Goal: Task Accomplishment & Management: Use online tool/utility

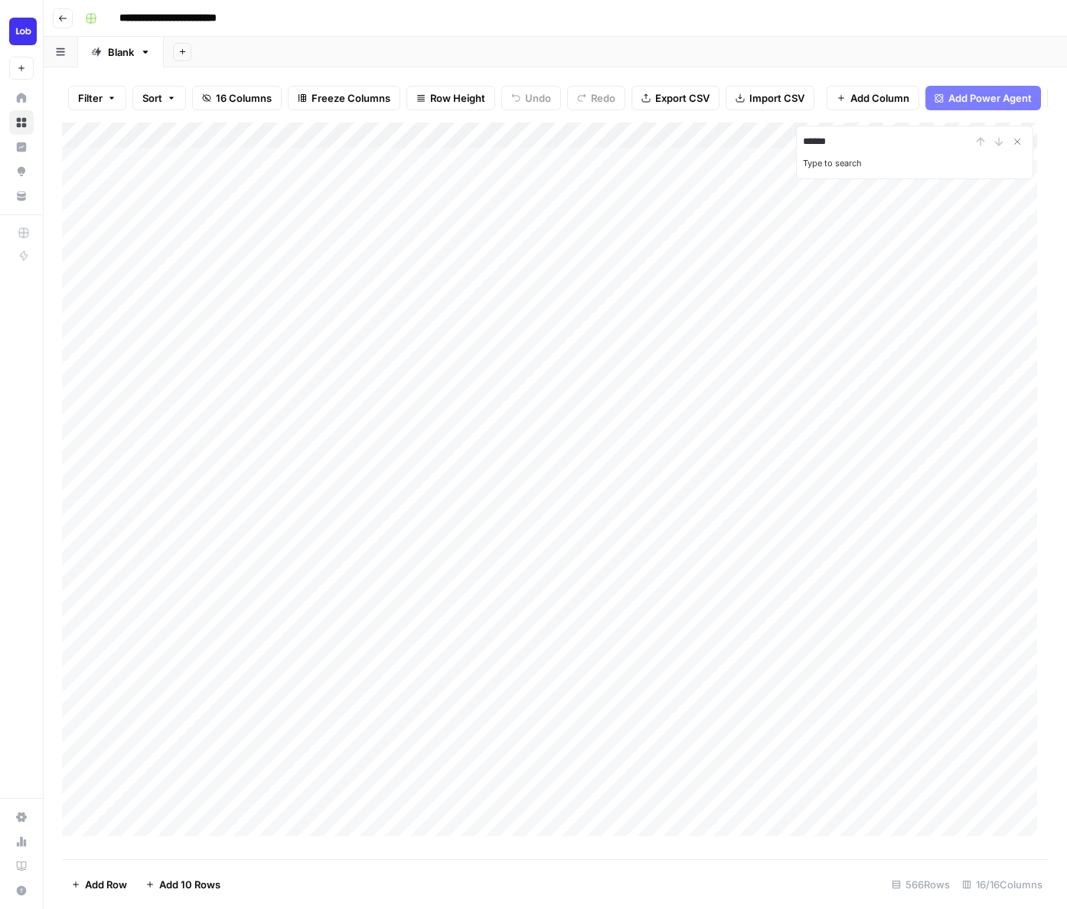
type input "******"
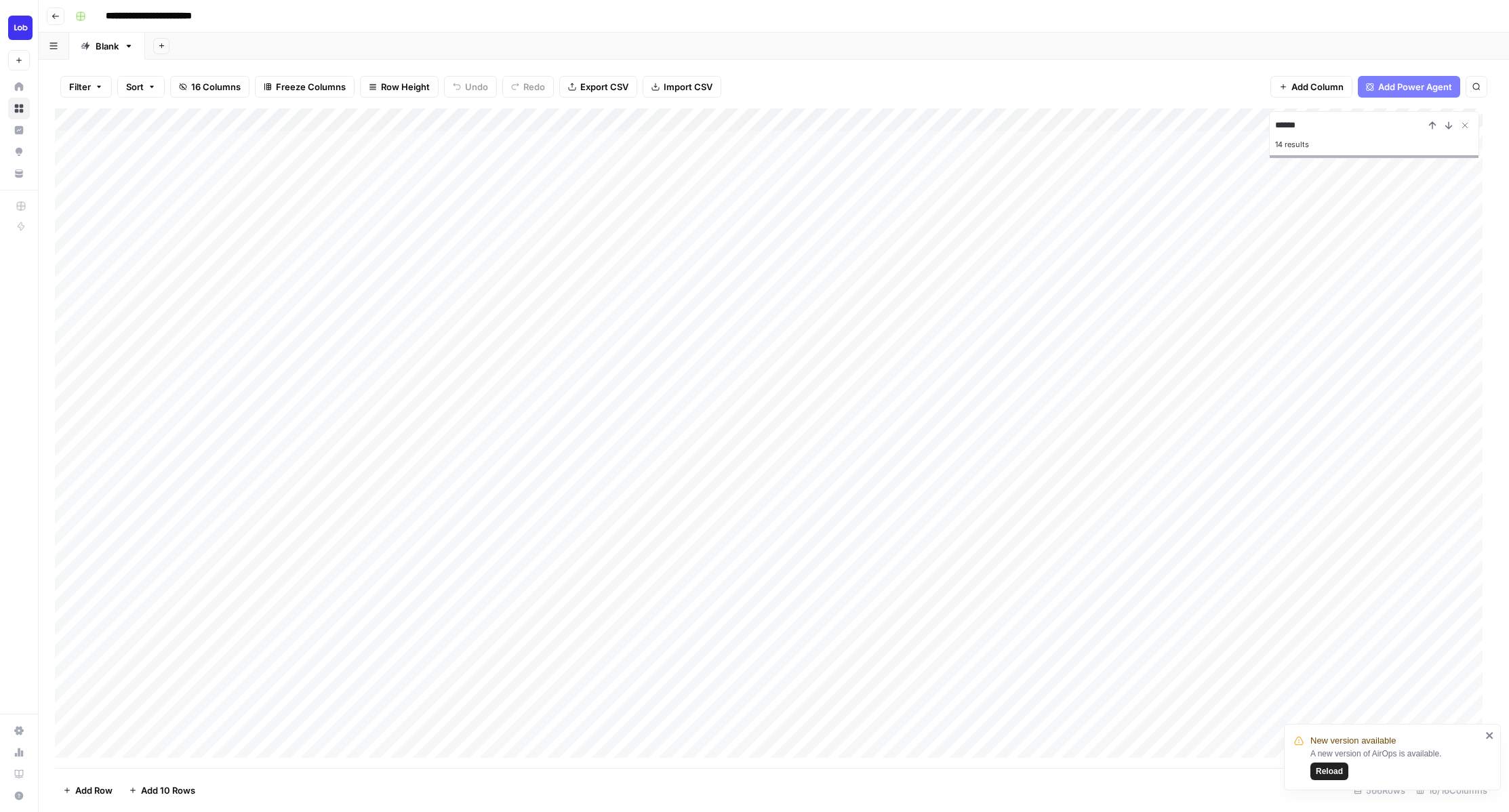
click at [355, 513] on div "Add Column" at bounding box center [773, 437] width 1437 height 660
click at [944, 735] on icon "close" at bounding box center [1490, 735] width 10 height 11
click at [944, 776] on footer "Add Row Add 10 Rows 566 Rows 16/16 Columns" at bounding box center [773, 790] width 1437 height 44
click at [606, 82] on span "Export CSV" at bounding box center [604, 86] width 48 height 13
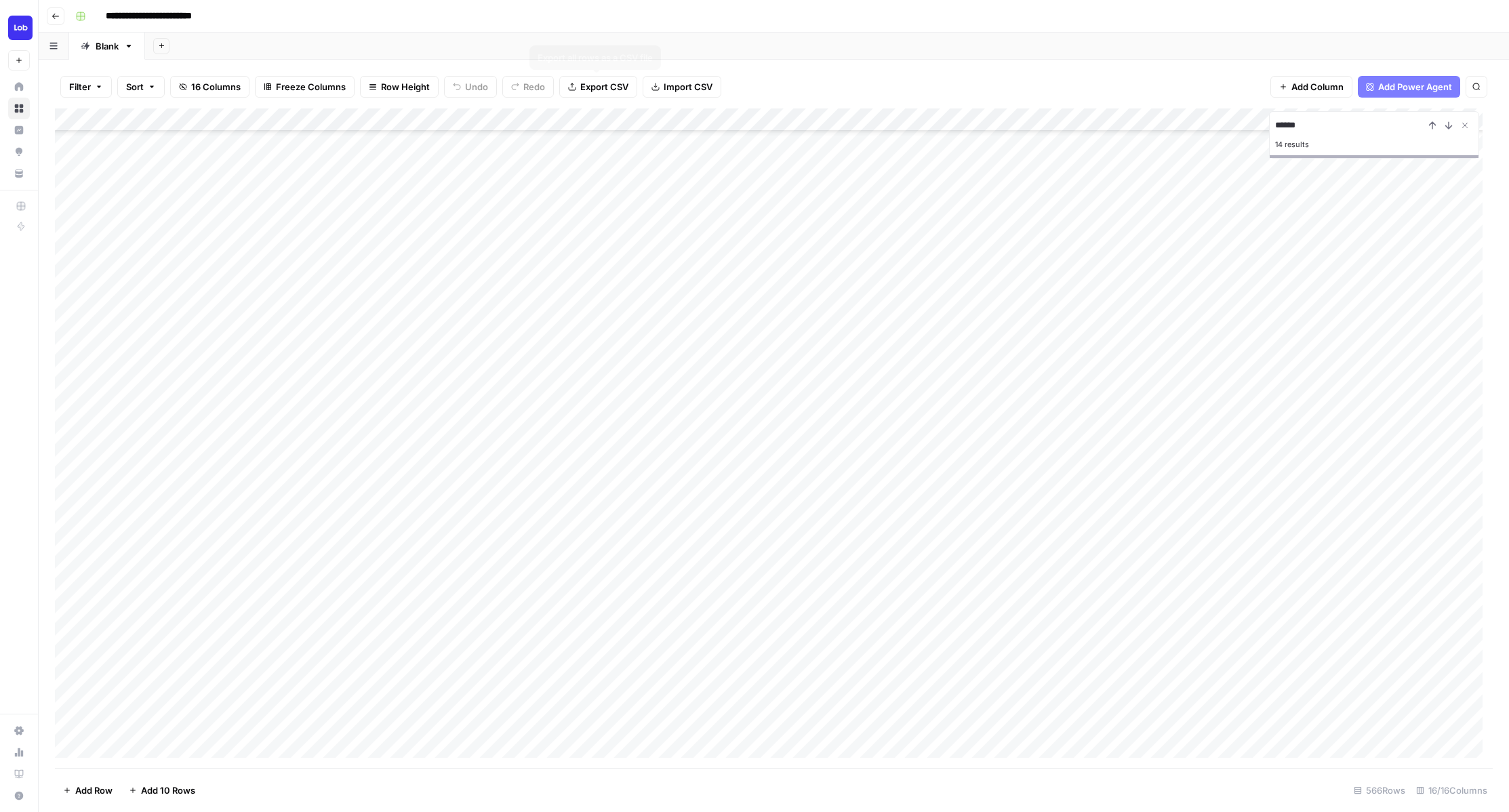
click at [598, 85] on span "Export CSV" at bounding box center [604, 86] width 48 height 13
click at [944, 126] on icon "Close Search" at bounding box center [1465, 125] width 11 height 11
click at [716, 360] on div "Add Column" at bounding box center [773, 437] width 1437 height 660
click at [768, 360] on div "Add Column" at bounding box center [773, 437] width 1437 height 660
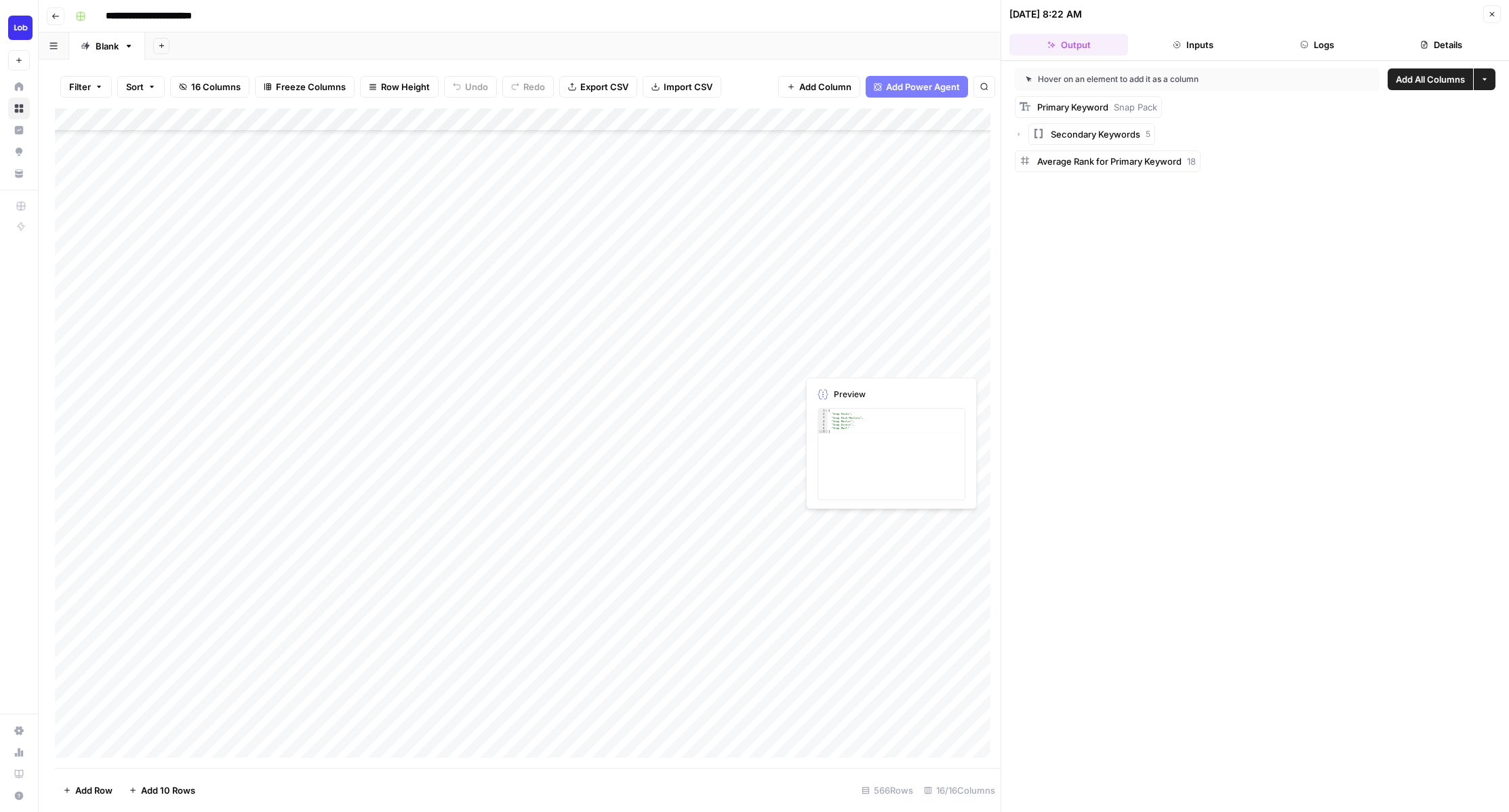
click at [823, 356] on div "Add Column" at bounding box center [528, 437] width 946 height 660
click at [822, 360] on div "Add Column" at bounding box center [528, 437] width 946 height 660
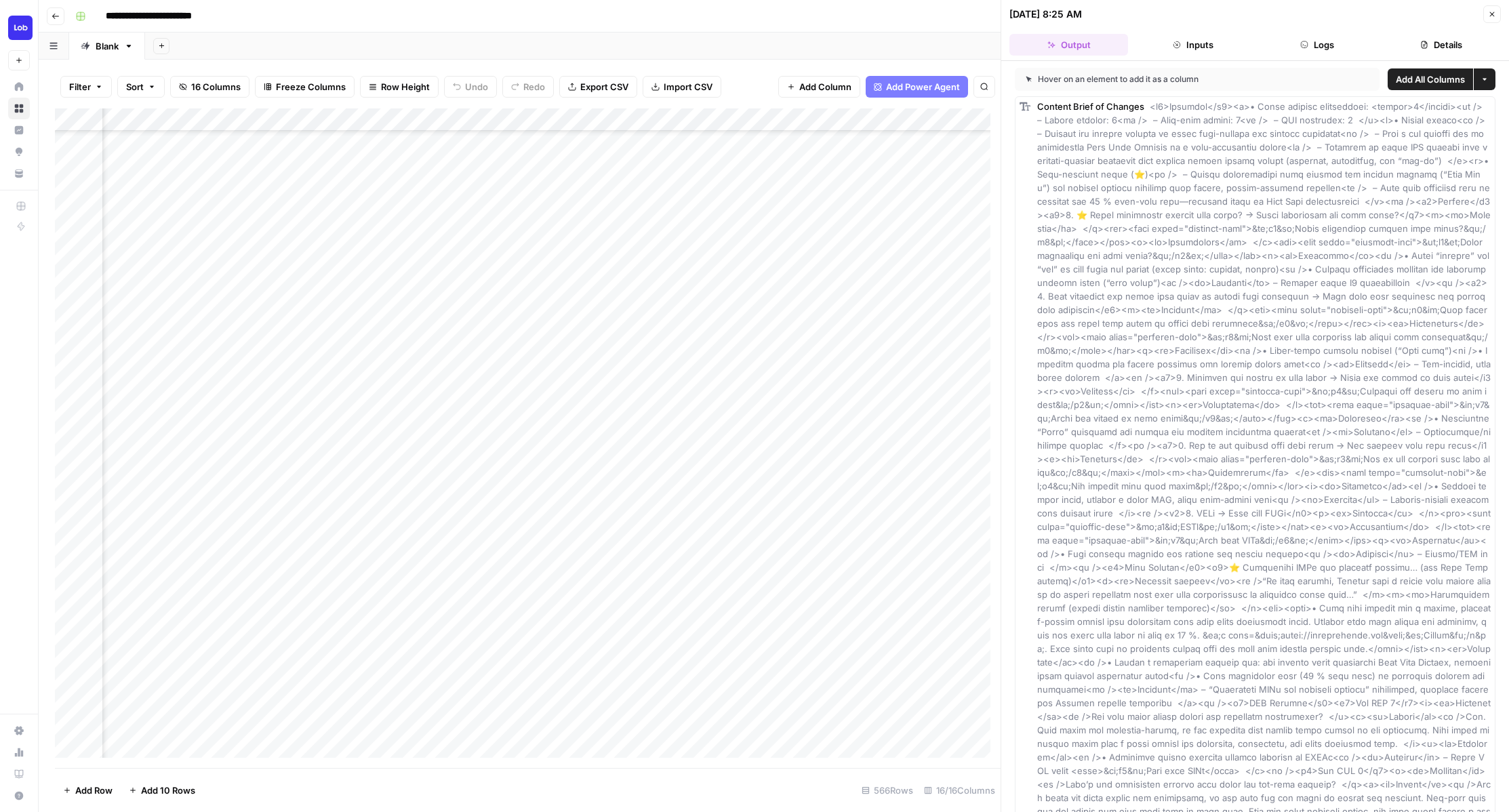
scroll to position [218, 759]
click at [755, 360] on div "Add Column" at bounding box center [528, 437] width 946 height 660
click at [743, 363] on div "Add Column" at bounding box center [528, 437] width 946 height 660
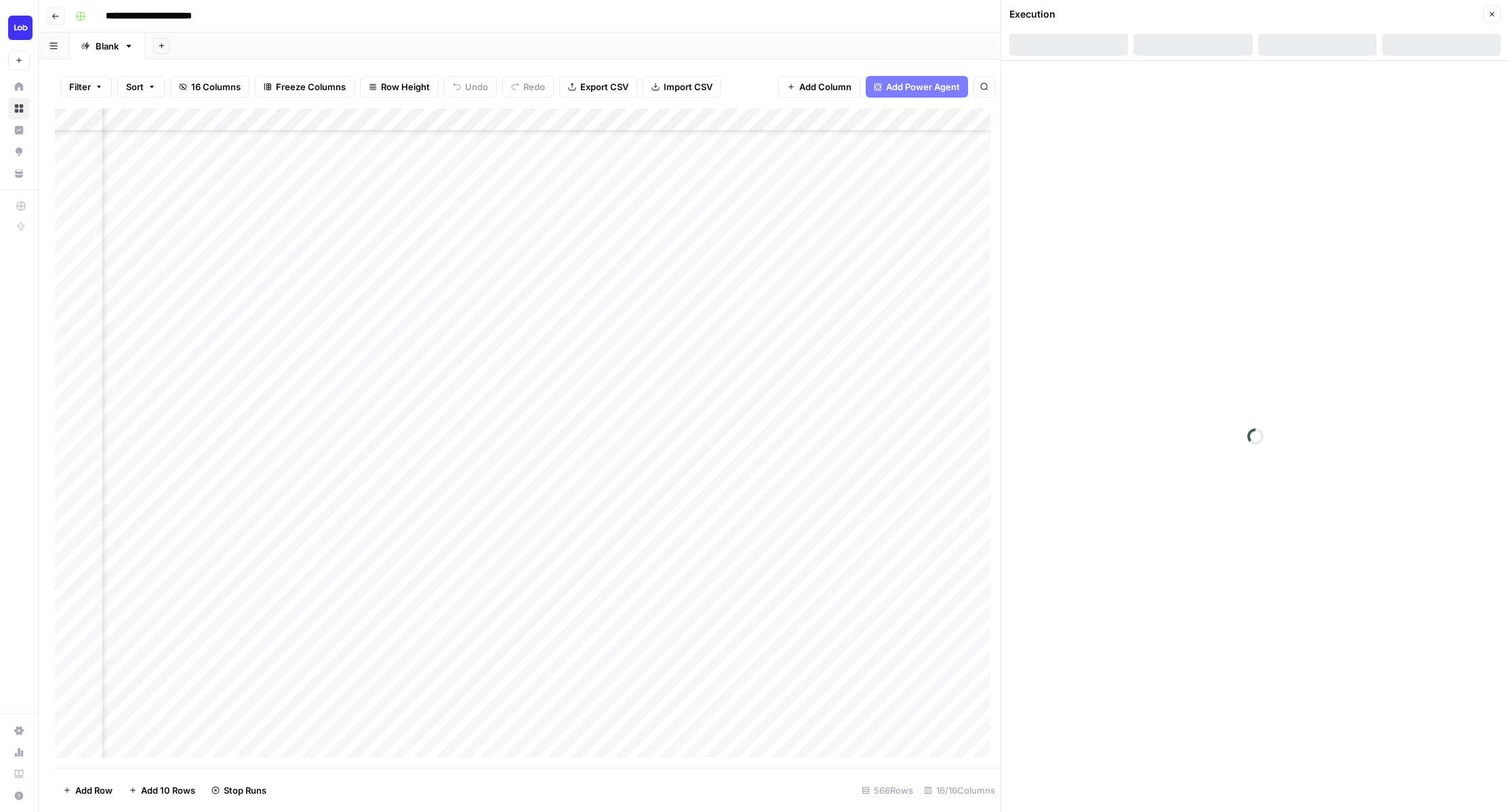
click at [757, 360] on div "Add Column" at bounding box center [528, 437] width 946 height 660
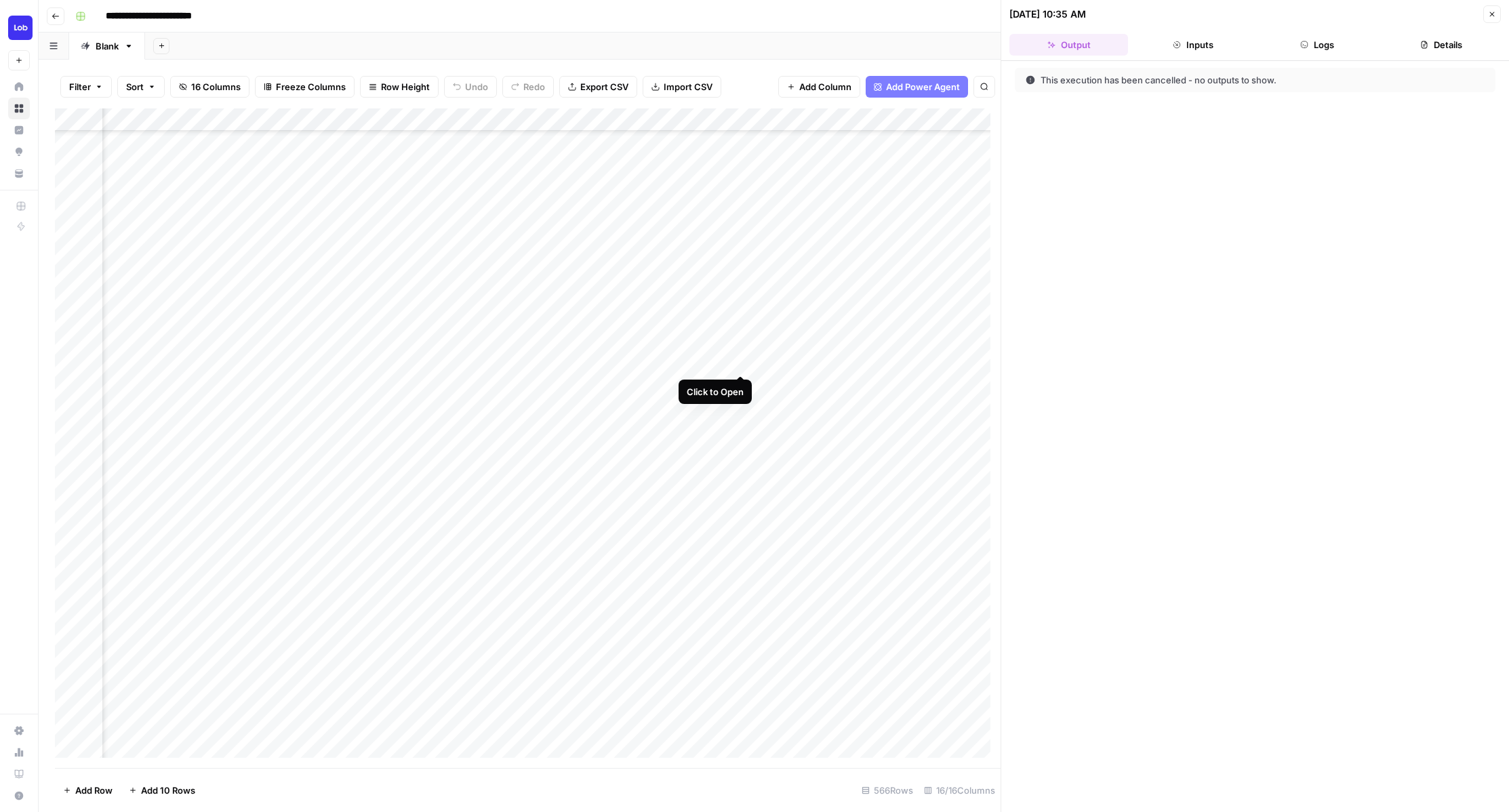
click at [739, 360] on div "Add Column" at bounding box center [528, 437] width 946 height 660
click at [762, 363] on div "Add Column" at bounding box center [528, 437] width 946 height 660
click at [868, 360] on div "Add Column" at bounding box center [528, 437] width 946 height 660
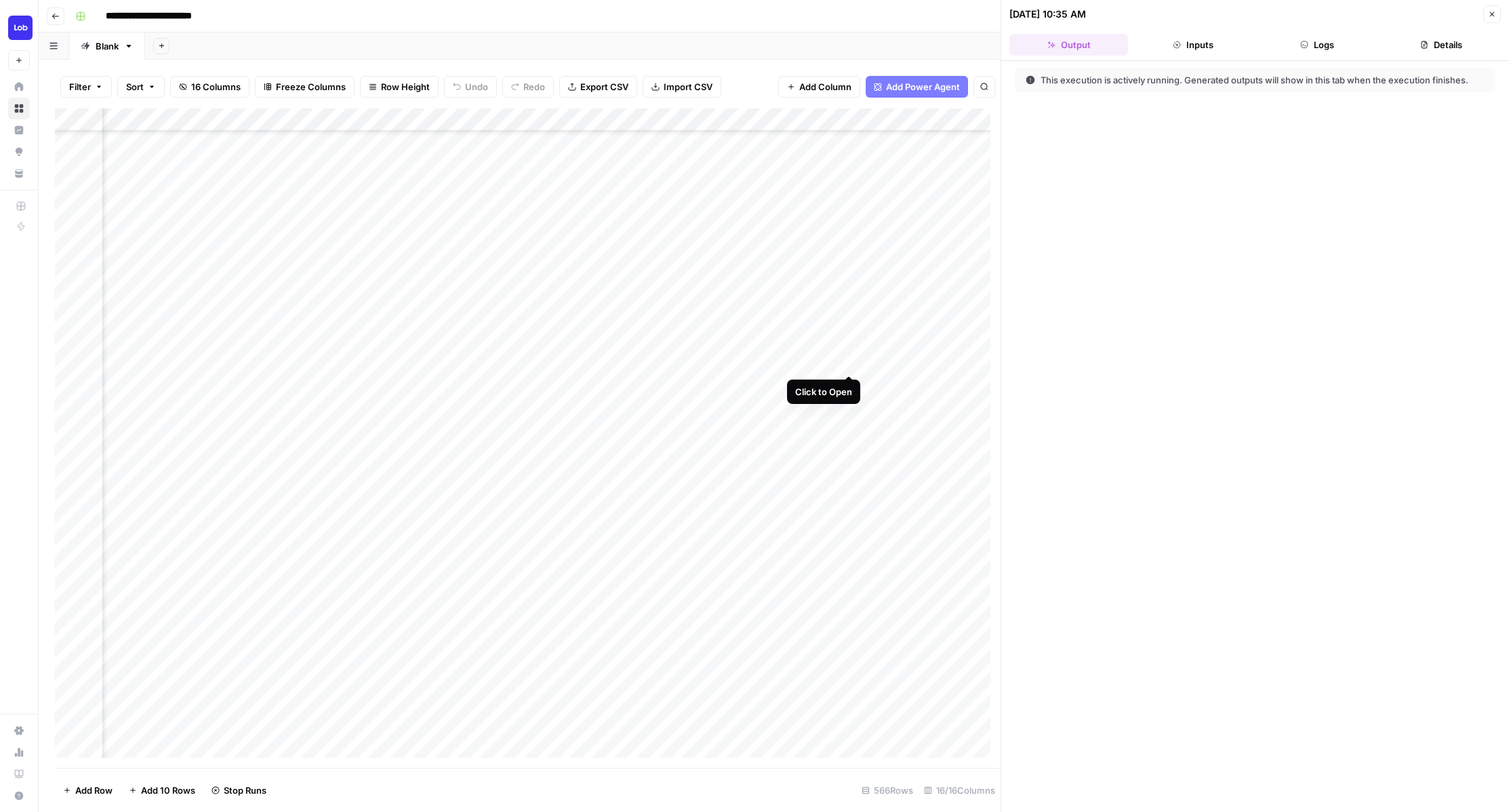
click at [852, 361] on div "Add Column" at bounding box center [528, 437] width 946 height 660
click at [469, 313] on div "Add Column" at bounding box center [528, 437] width 946 height 660
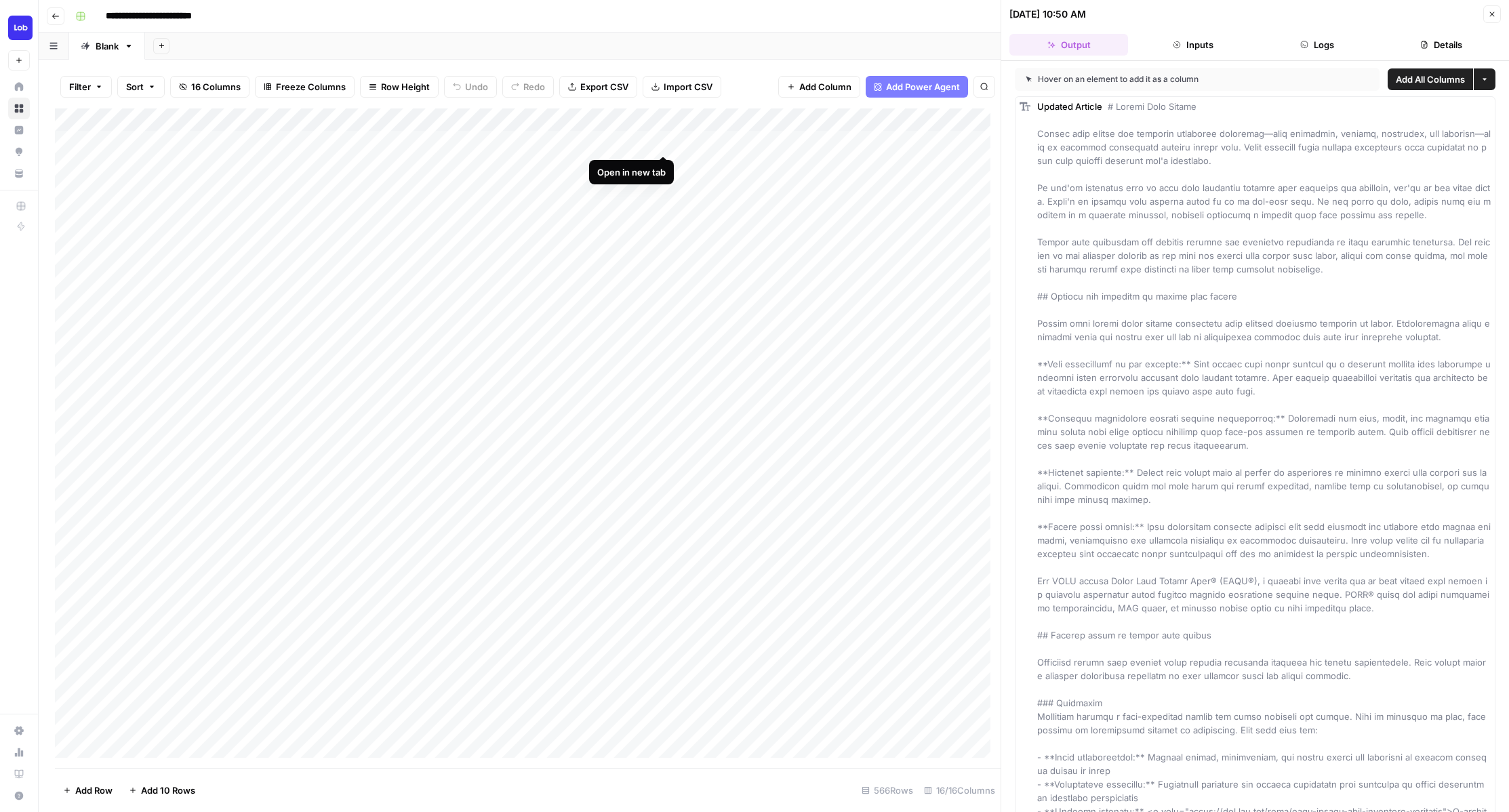
click at [662, 143] on div "Add Column" at bounding box center [528, 437] width 946 height 660
click at [667, 166] on div "Add Column" at bounding box center [528, 437] width 946 height 660
click at [667, 188] on div "Add Column" at bounding box center [528, 437] width 946 height 660
click at [664, 209] on div "Add Column" at bounding box center [528, 437] width 946 height 660
click at [662, 229] on div "Add Column" at bounding box center [528, 437] width 946 height 660
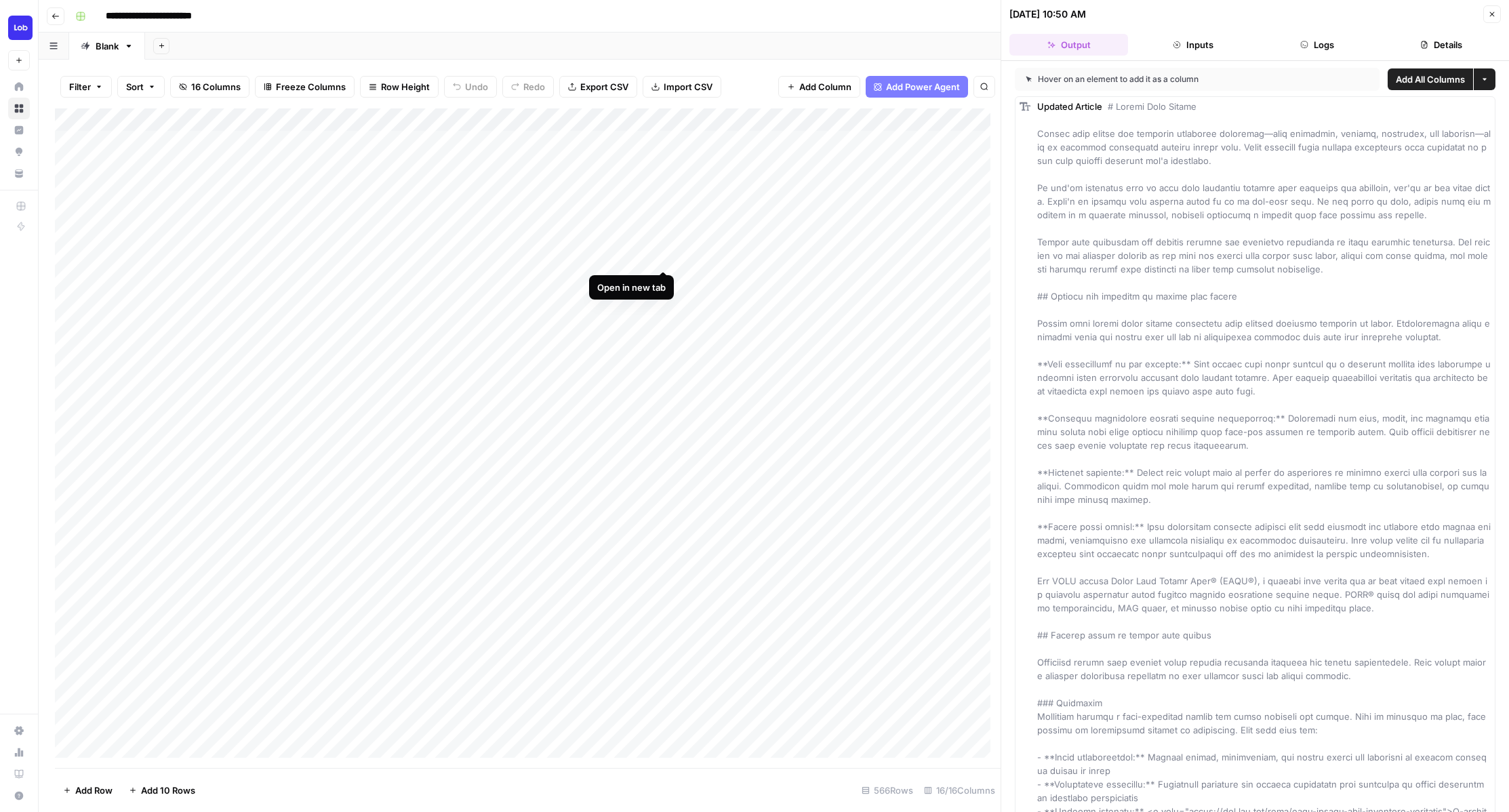
click at [662, 256] on div "Add Column" at bounding box center [528, 437] width 946 height 660
click at [663, 279] on div "Add Column" at bounding box center [528, 437] width 946 height 660
click at [663, 304] on div "Add Column" at bounding box center [528, 437] width 946 height 660
click at [662, 323] on div "Add Column" at bounding box center [528, 437] width 946 height 660
click at [666, 346] on div "Add Column" at bounding box center [528, 437] width 946 height 660
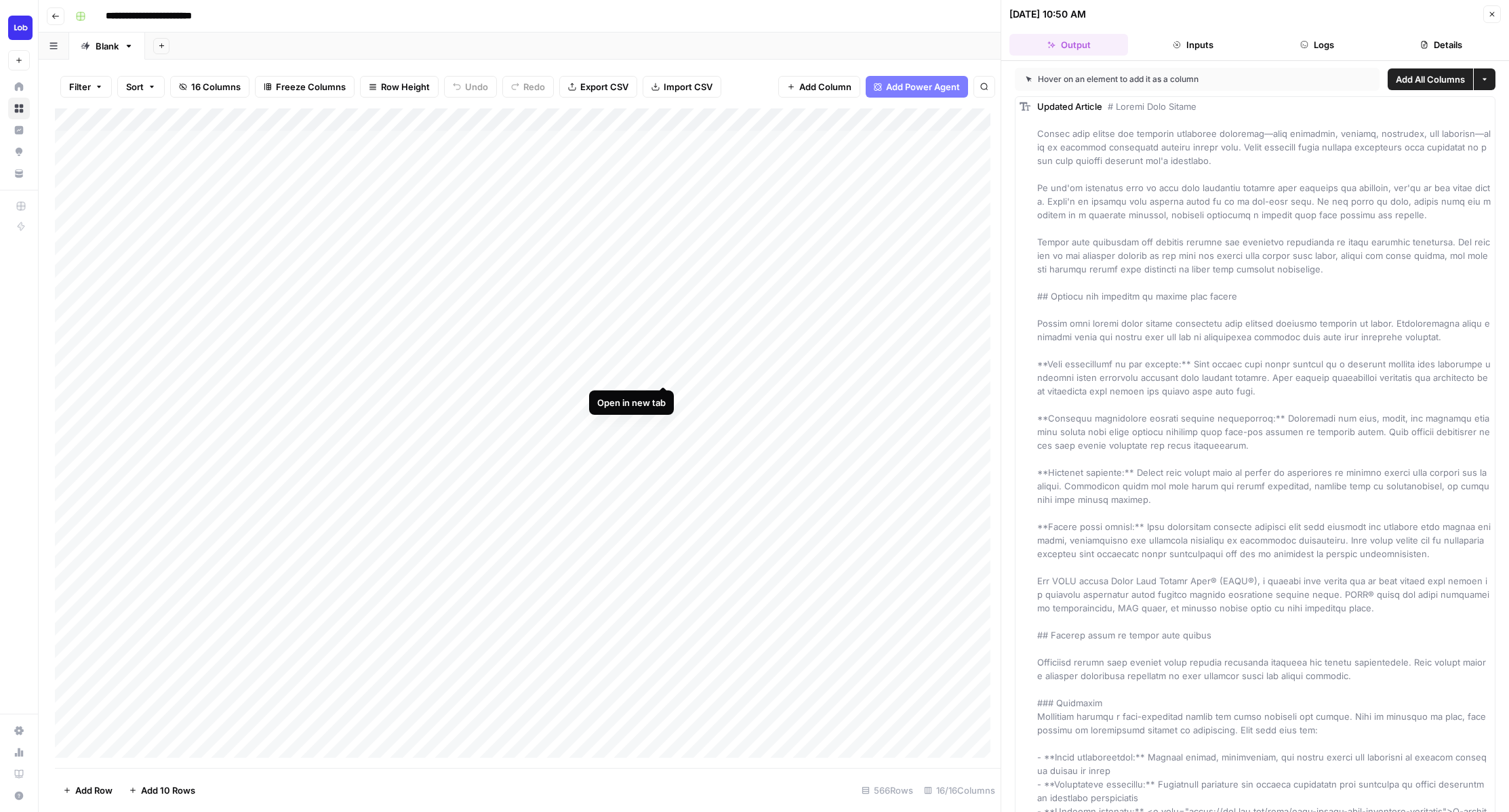
click at [666, 372] on div "Add Column" at bounding box center [528, 437] width 946 height 660
click at [665, 394] on div "Add Column" at bounding box center [528, 437] width 946 height 660
click at [665, 420] on div "Add Column" at bounding box center [528, 437] width 946 height 660
click at [662, 437] on div "Add Column" at bounding box center [528, 437] width 946 height 660
click at [662, 465] on div "Add Column" at bounding box center [528, 437] width 946 height 660
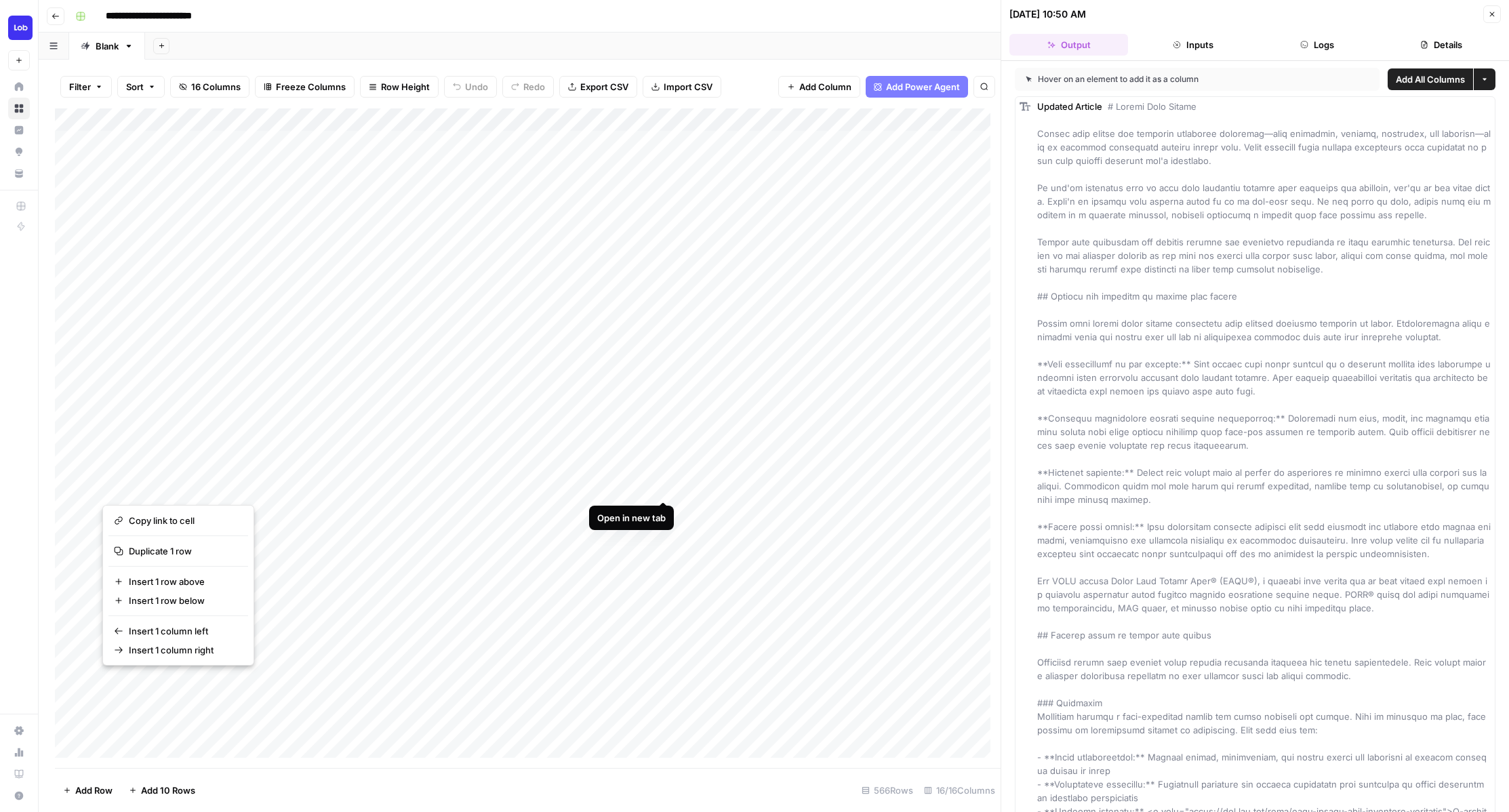
click at [663, 487] on button "button" at bounding box center [390, 487] width 574 height 24
click at [662, 488] on button "button" at bounding box center [390, 487] width 574 height 24
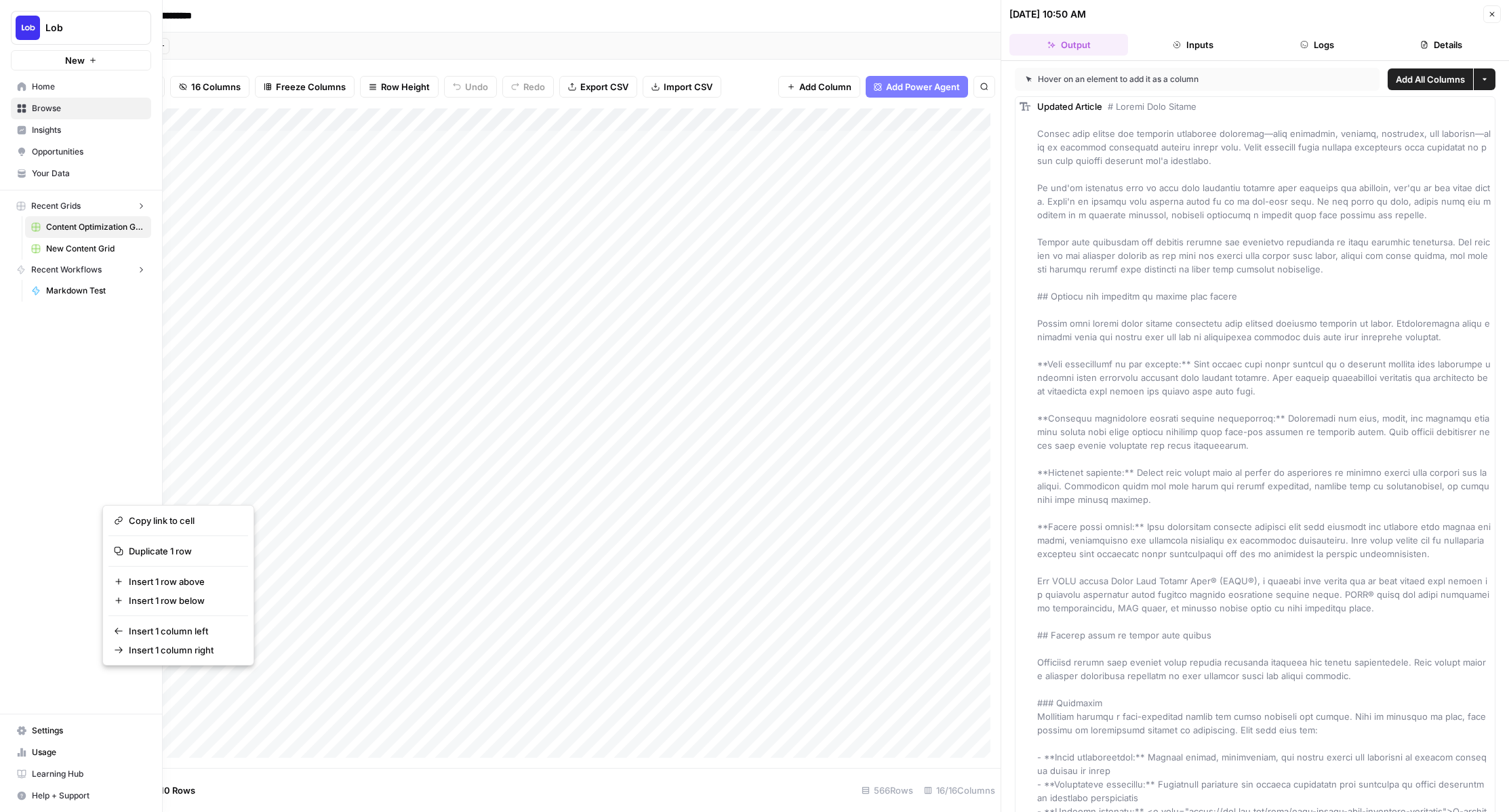
click at [11, 499] on div "Lob New Home Browse Insights Opportunities Your Data Recent Grids Content Optim…" at bounding box center [81, 406] width 162 height 812
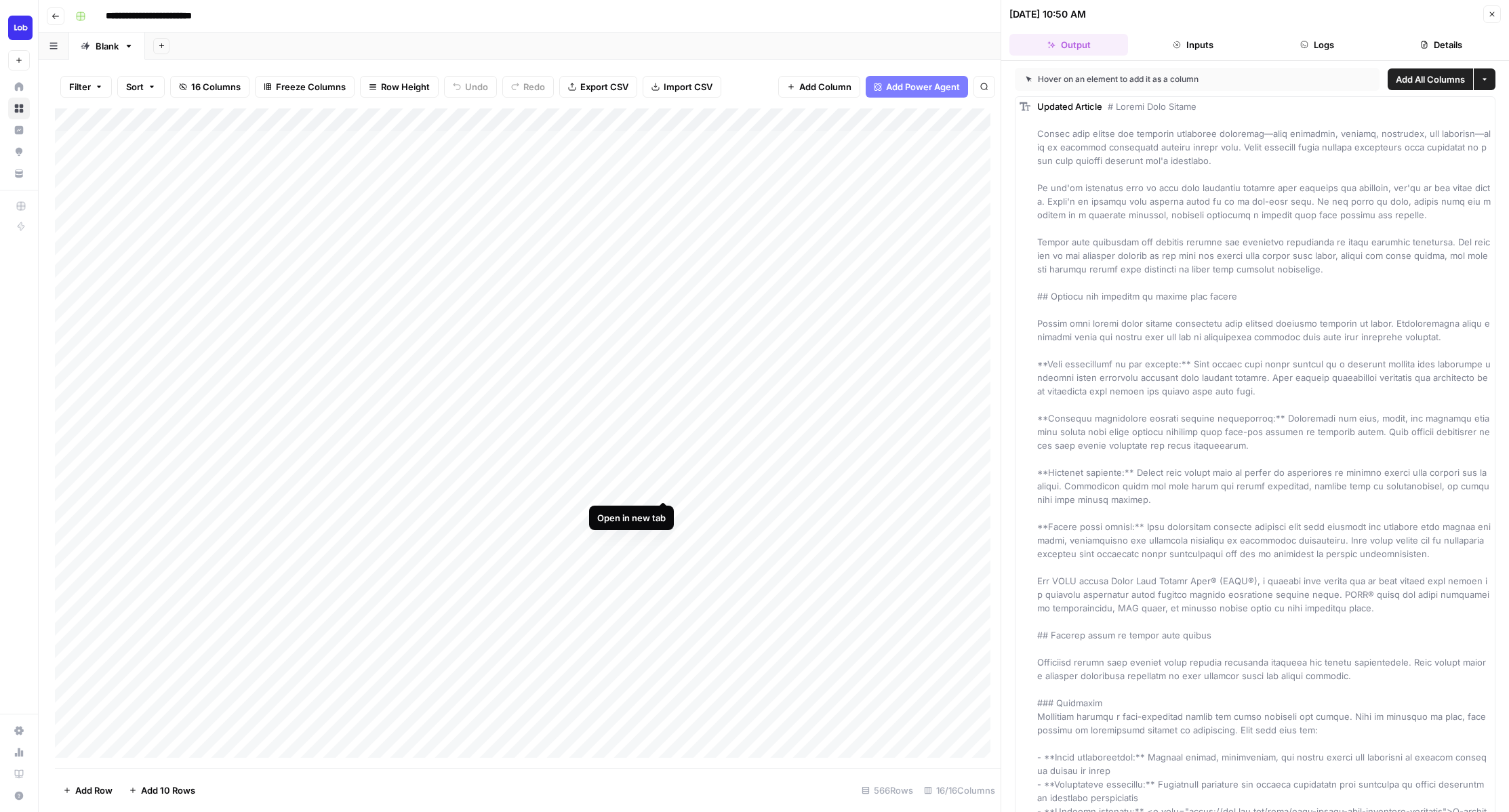
click at [664, 484] on div "Add Column" at bounding box center [528, 437] width 946 height 660
click at [662, 509] on div "Add Column" at bounding box center [528, 437] width 946 height 660
click at [662, 535] on div "Add Column" at bounding box center [528, 437] width 946 height 660
click at [664, 557] on div "Add Column" at bounding box center [528, 437] width 946 height 660
click at [664, 576] on div "Add Column" at bounding box center [528, 437] width 946 height 660
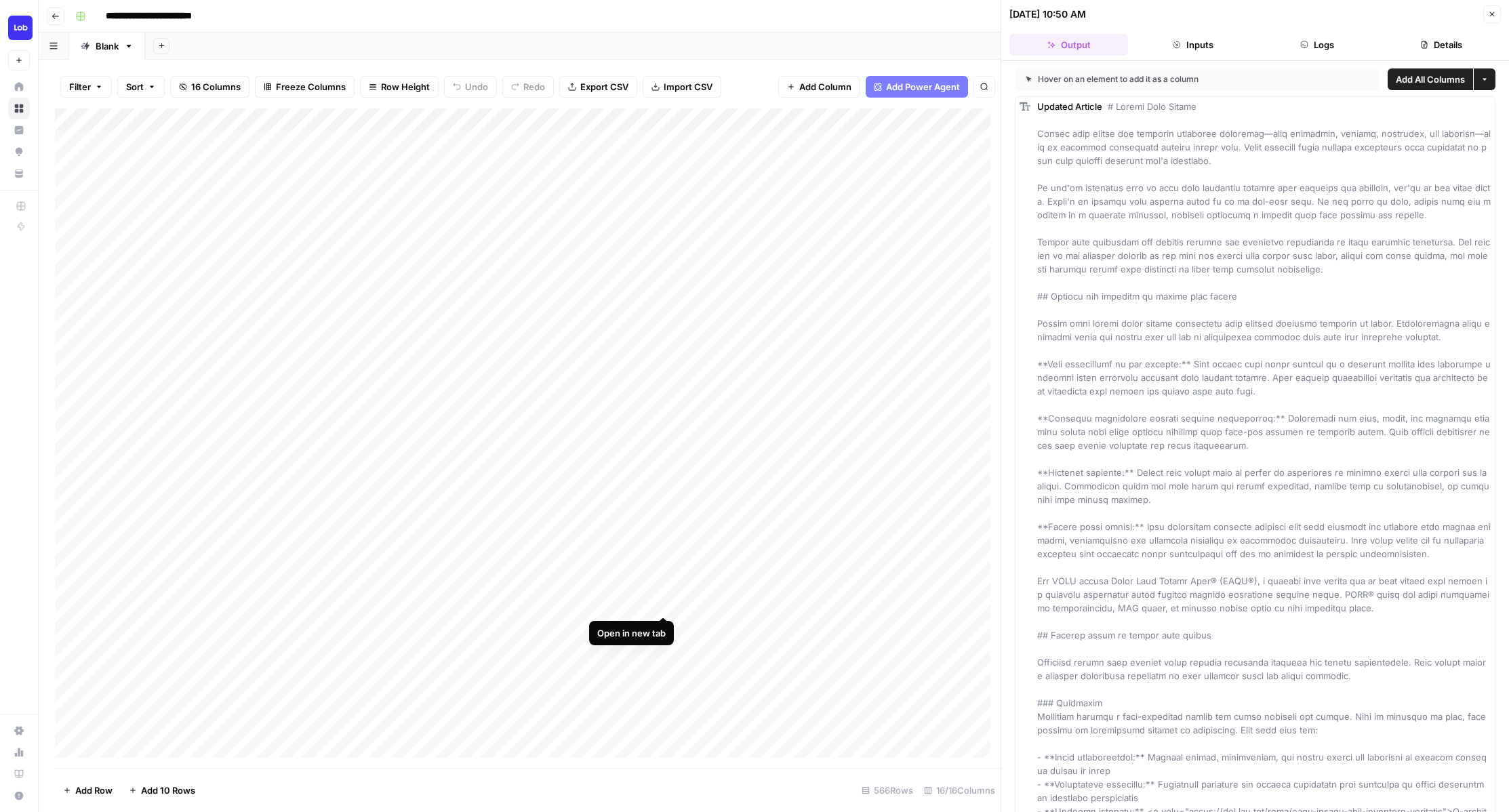
click at [663, 602] on div "Add Column" at bounding box center [528, 437] width 946 height 660
click at [663, 626] on div "Add Column" at bounding box center [528, 437] width 946 height 660
click at [663, 648] on div "Add Column" at bounding box center [528, 437] width 946 height 660
click at [665, 668] on div "Add Column" at bounding box center [528, 437] width 946 height 660
click at [665, 692] on div "Add Column" at bounding box center [528, 437] width 946 height 660
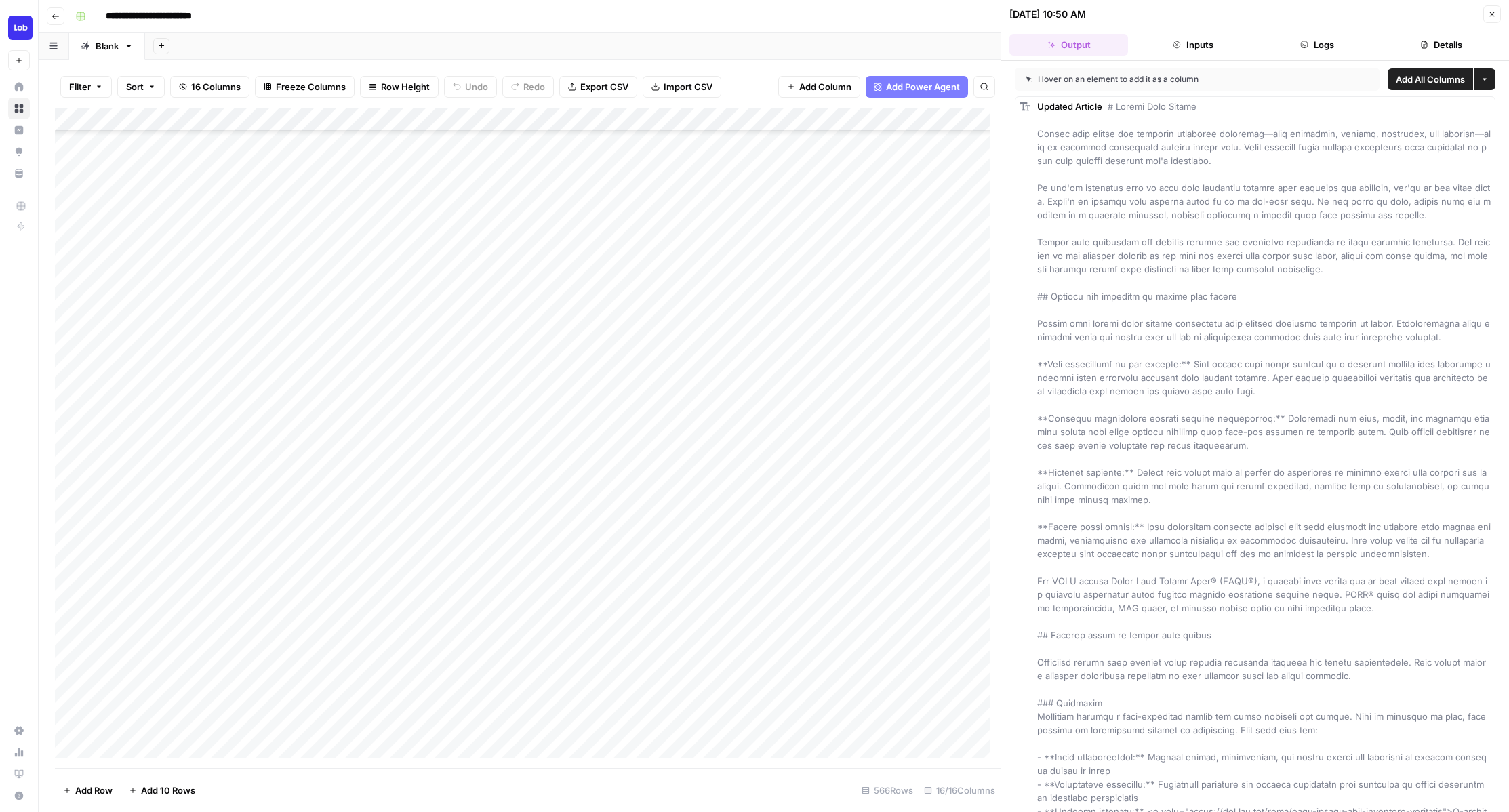
scroll to position [142, 0]
click at [662, 575] on div "Add Column" at bounding box center [528, 437] width 946 height 660
click at [664, 600] on div "Add Column" at bounding box center [528, 437] width 946 height 660
click at [664, 625] on div "Add Column" at bounding box center [528, 437] width 946 height 660
click at [663, 645] on div "Add Column" at bounding box center [528, 437] width 946 height 660
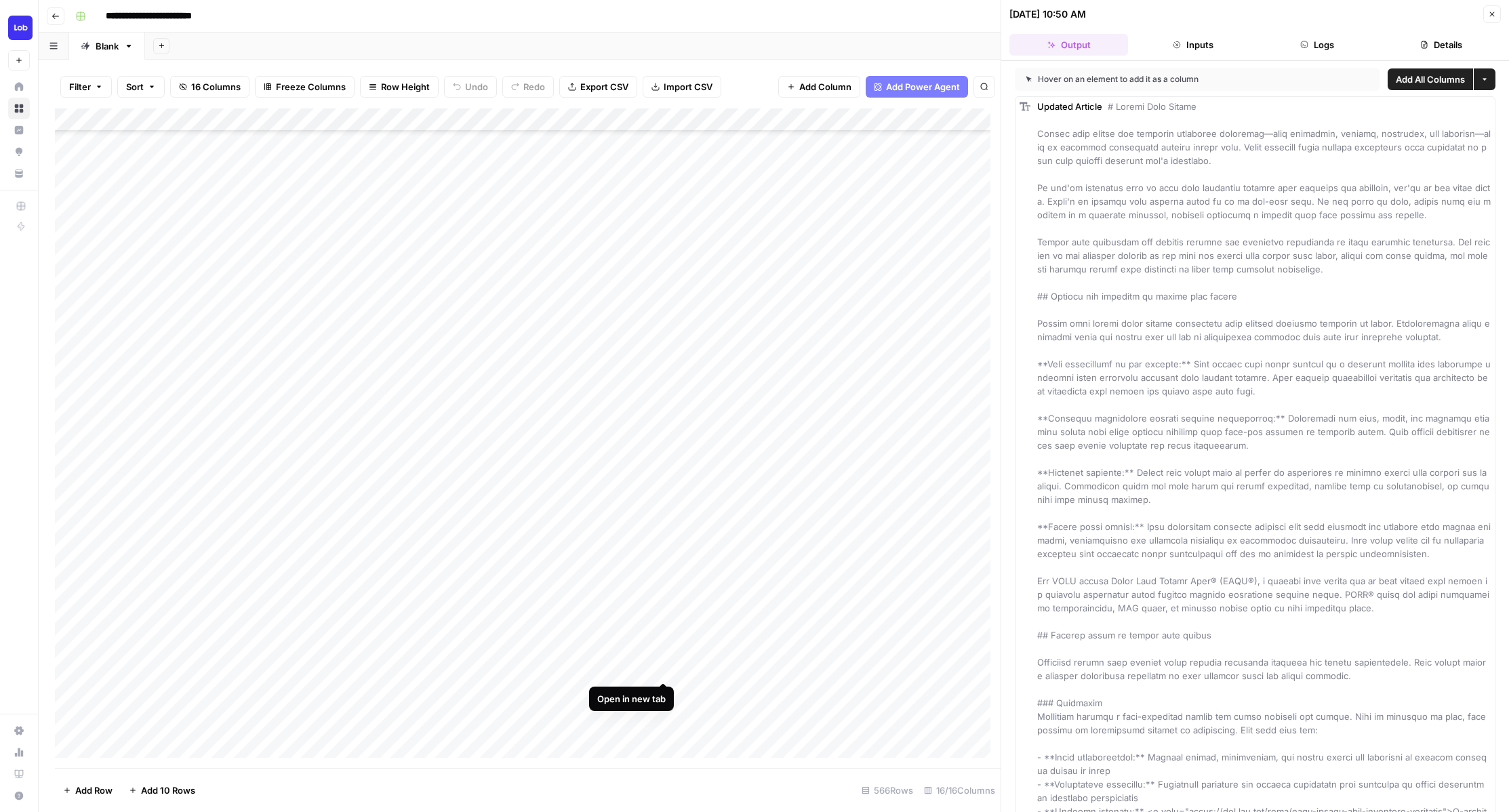
click at [663, 665] on div "Add Column" at bounding box center [528, 437] width 946 height 660
click at [661, 689] on div "Add Column" at bounding box center [528, 437] width 946 height 660
click at [662, 714] on div "Add Column" at bounding box center [528, 437] width 946 height 660
click at [661, 739] on div "Add Column" at bounding box center [528, 437] width 946 height 660
